Goal: Check status: Check status

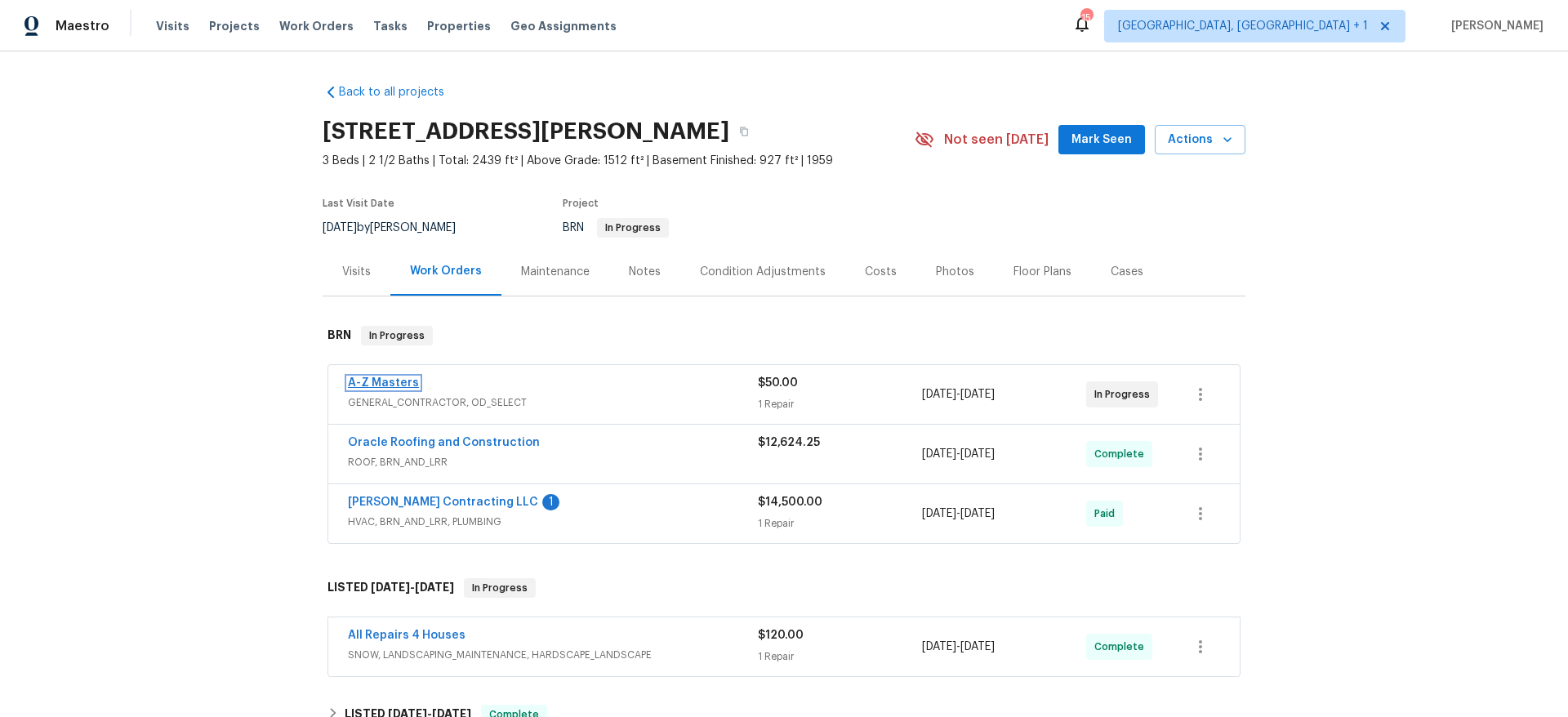
click at [366, 378] on link "A-Z Masters" at bounding box center [383, 382] width 71 height 11
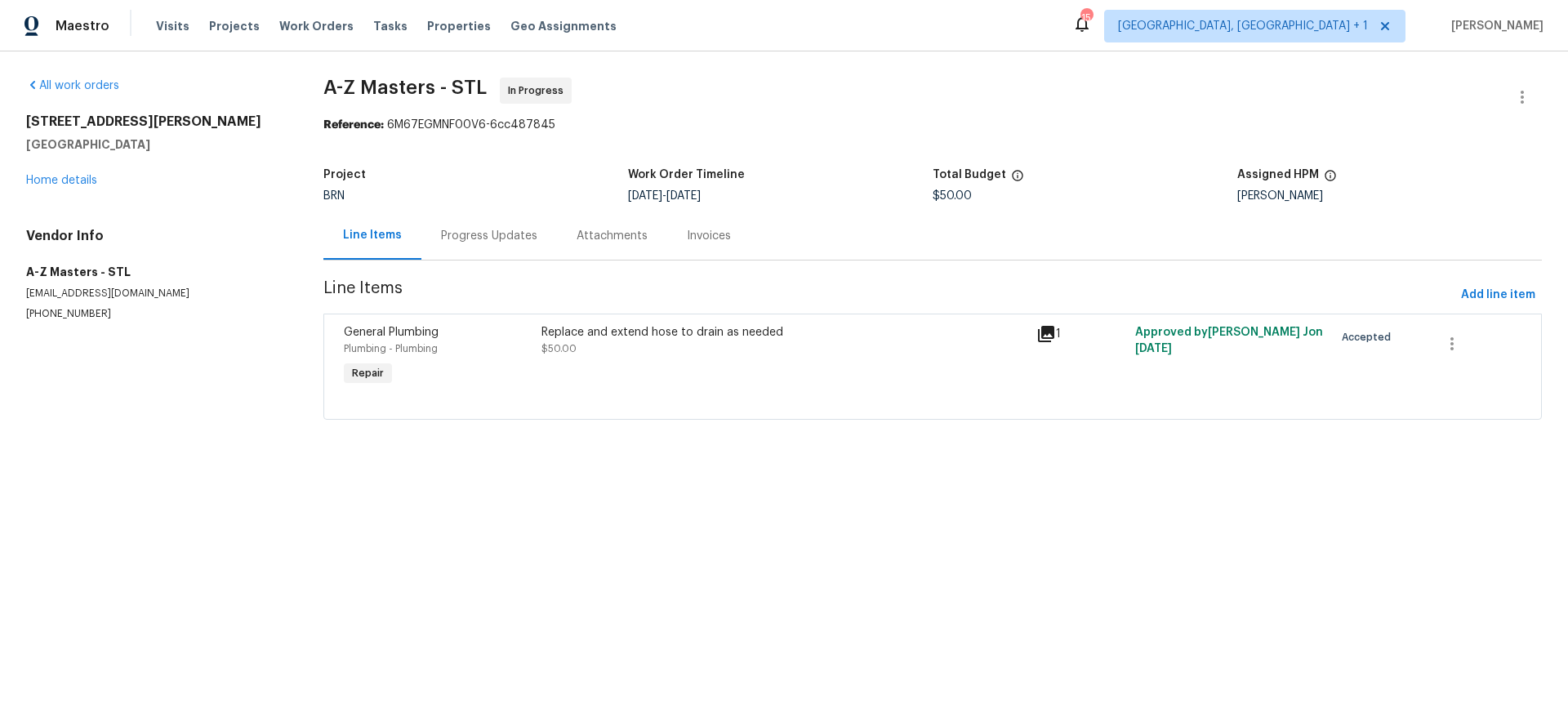
click at [448, 236] on div "Progress Updates" at bounding box center [489, 236] width 97 height 17
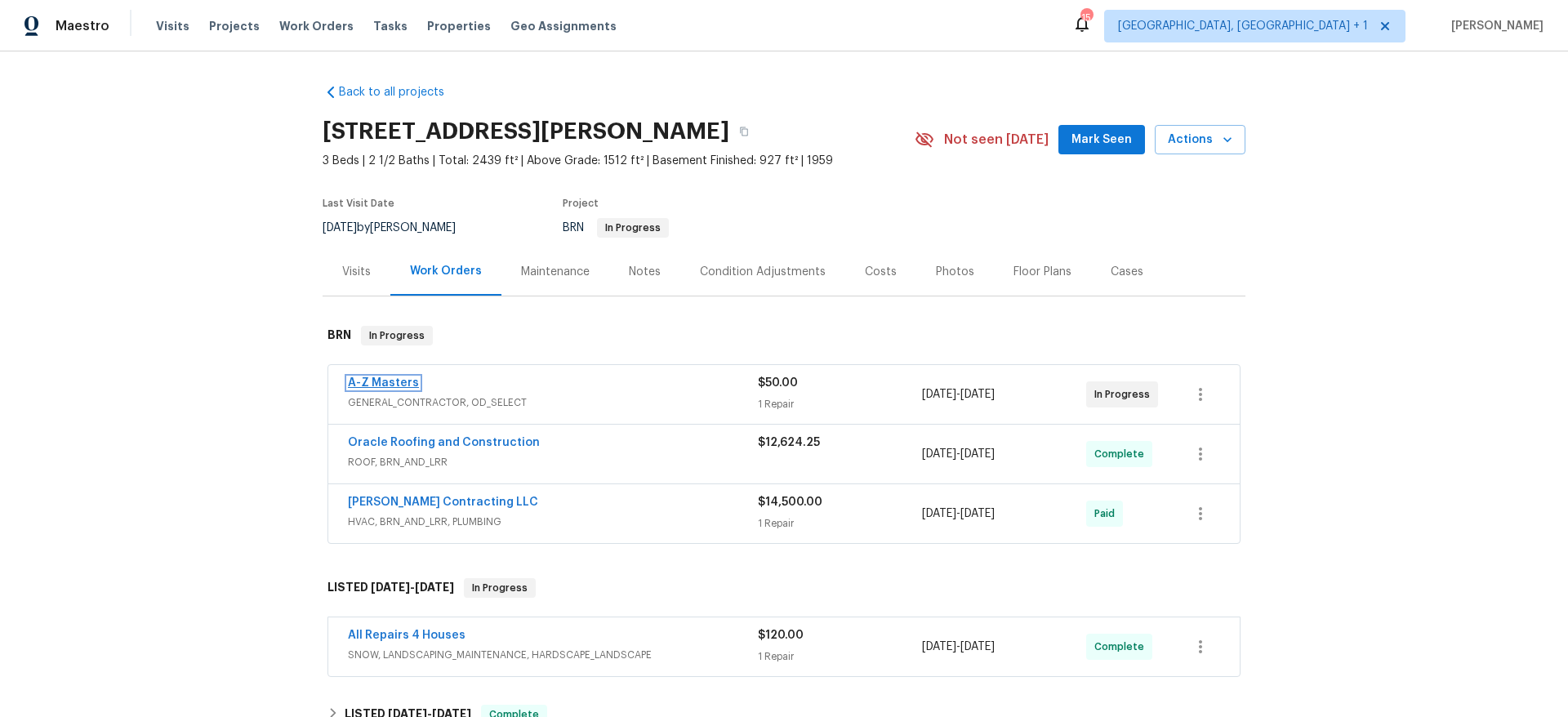
click at [369, 387] on link "A-Z Masters" at bounding box center [383, 382] width 71 height 11
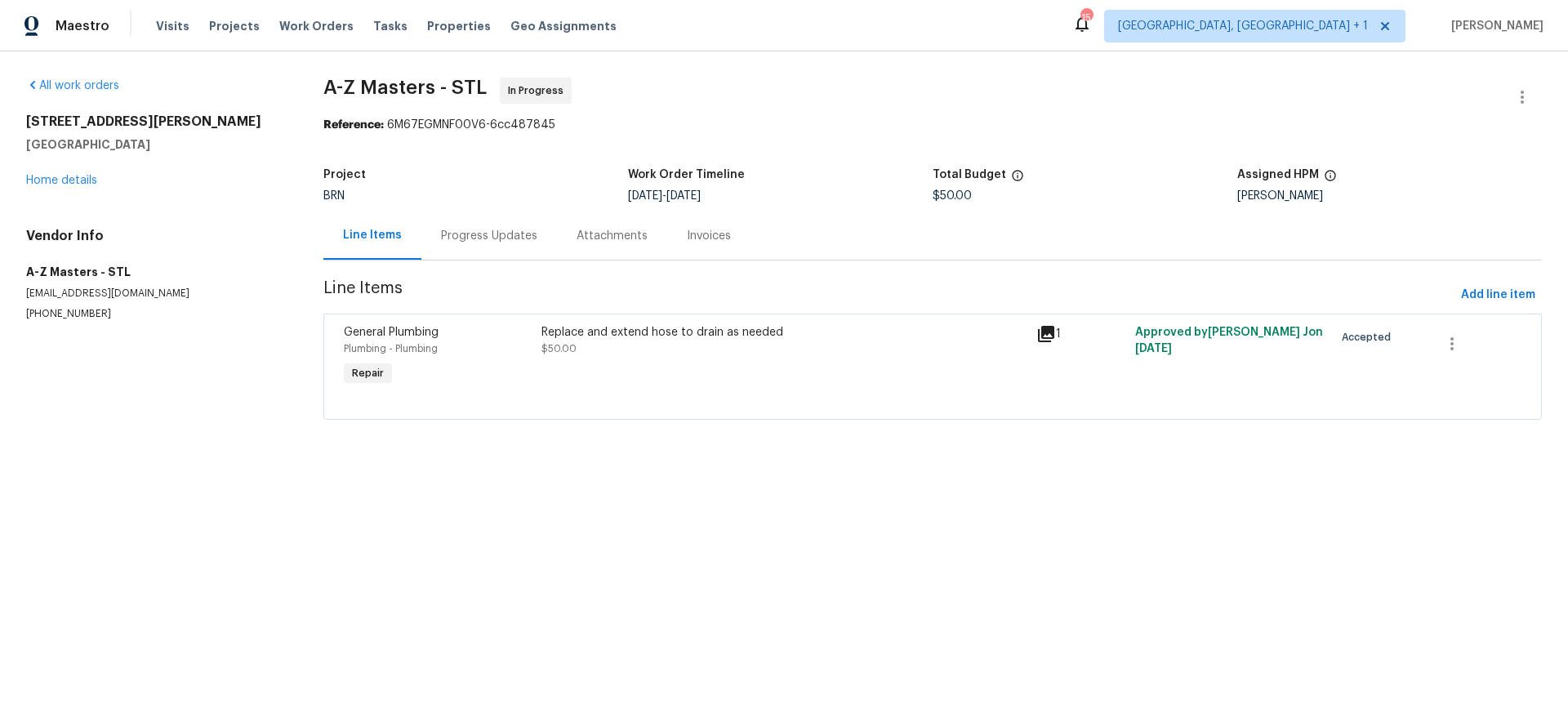
click at [450, 241] on div "Progress Updates" at bounding box center [489, 236] width 97 height 17
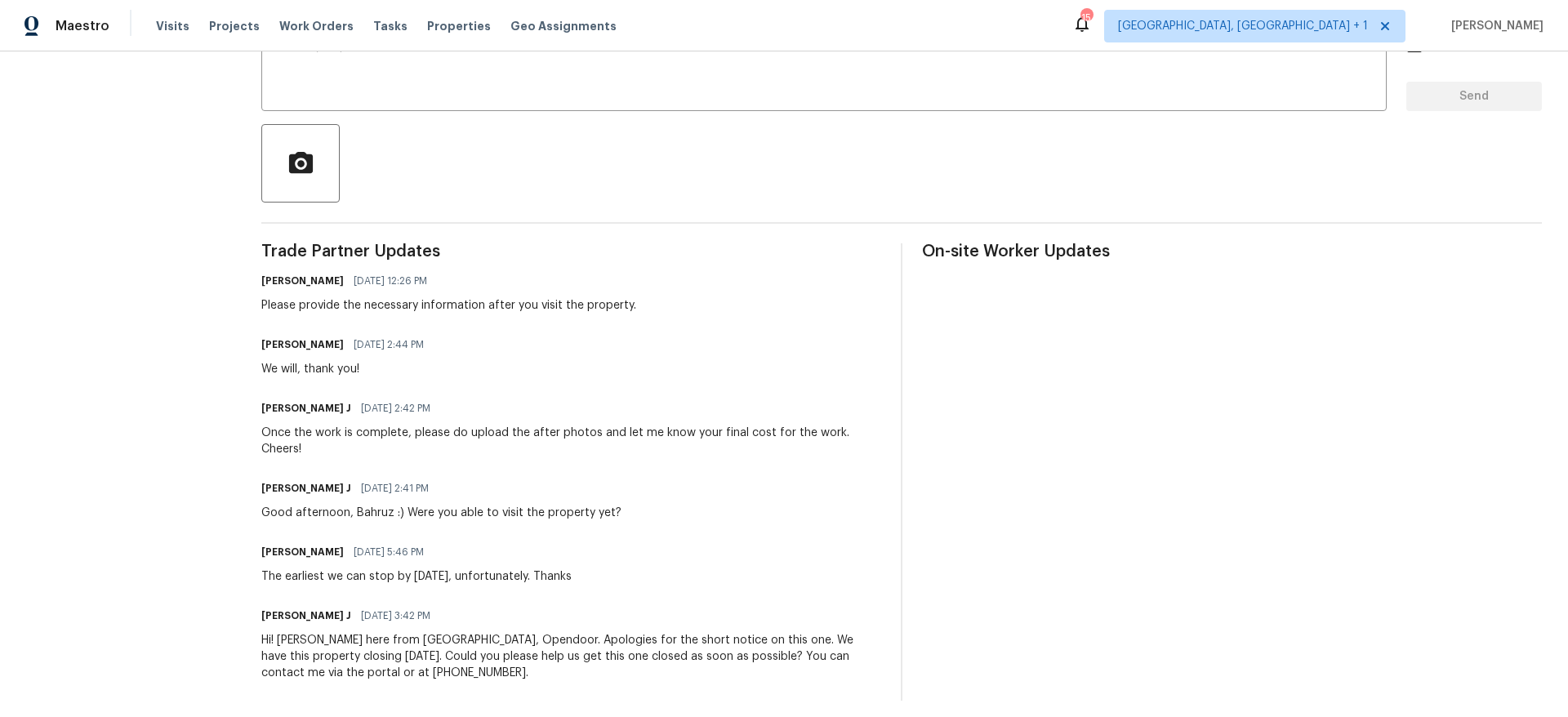
scroll to position [321, 0]
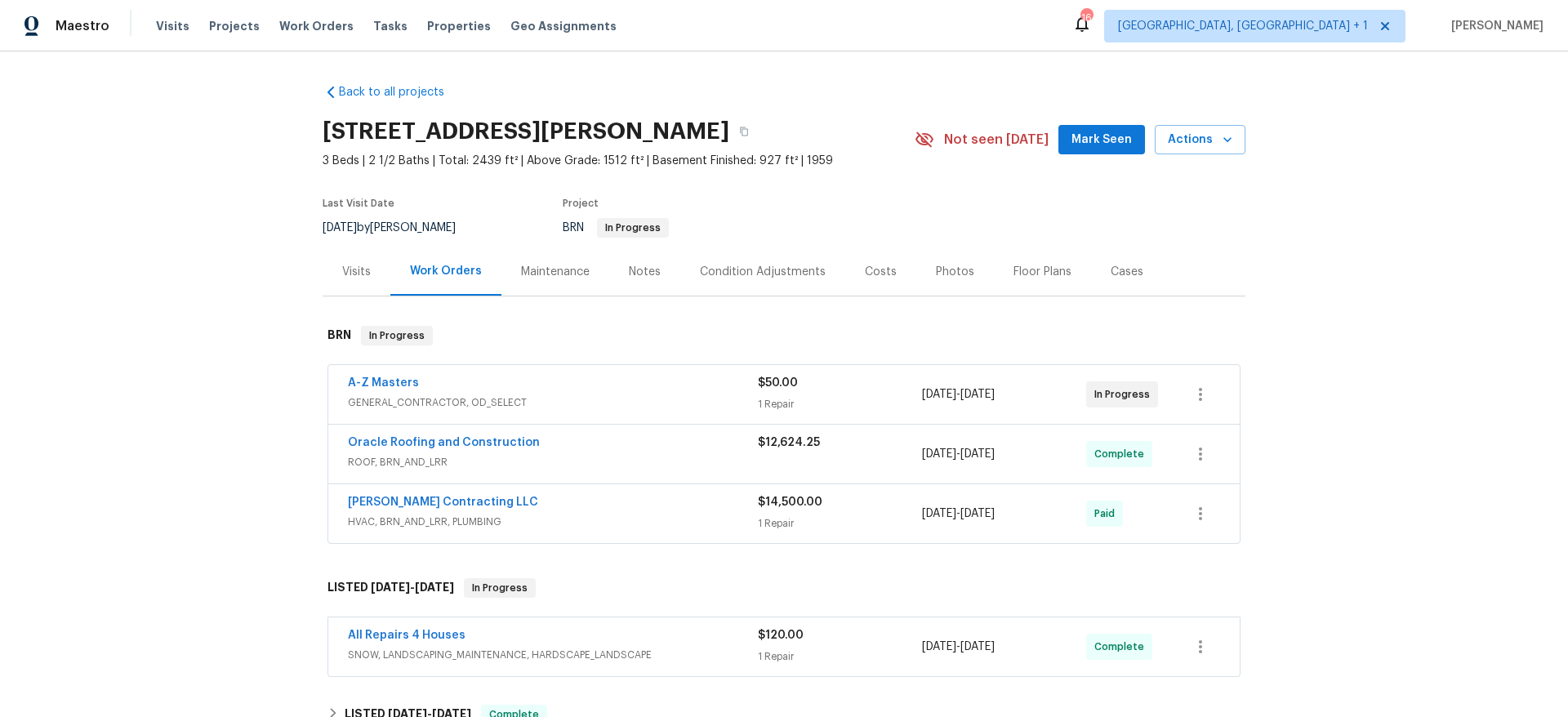
click at [393, 373] on div "A-Z Masters GENERAL_CONTRACTOR, OD_SELECT $50.00 1 Repair 8/8/2025 - 8/9/2025 I…" at bounding box center [784, 395] width 911 height 59
